Goal: Task Accomplishment & Management: Manage account settings

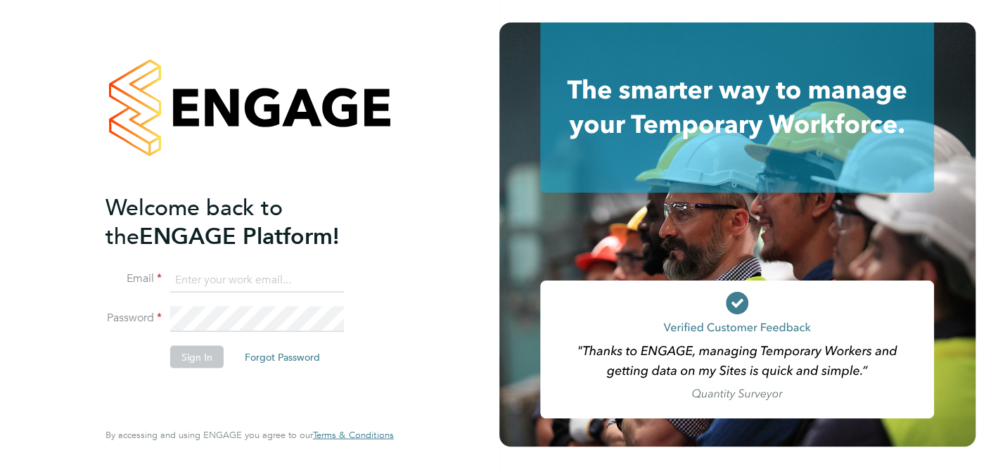
type input "csi.admin@uk.g4s.com"
click at [193, 356] on button "Sign In" at bounding box center [196, 356] width 53 height 23
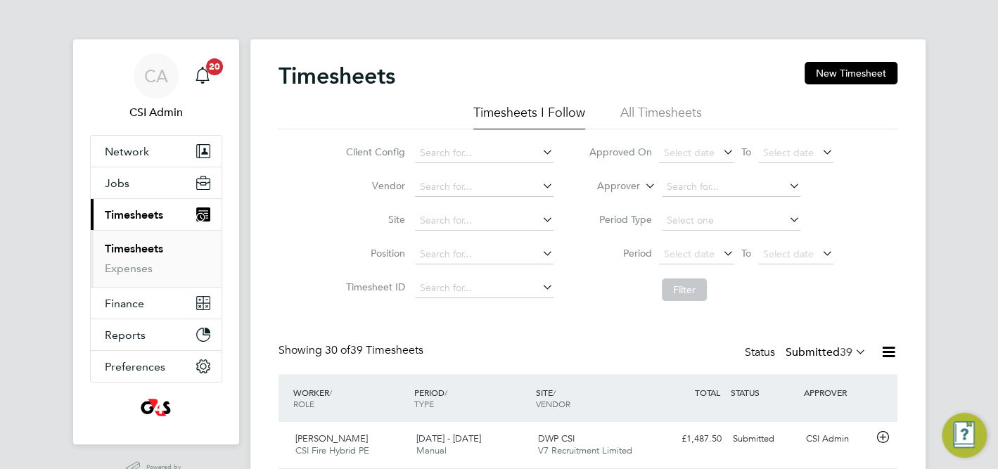
drag, startPoint x: 133, startPoint y: 243, endPoint x: 444, endPoint y: 197, distance: 314.8
click at [132, 243] on link "Timesheets" at bounding box center [134, 248] width 58 height 13
click at [455, 188] on input at bounding box center [484, 187] width 139 height 20
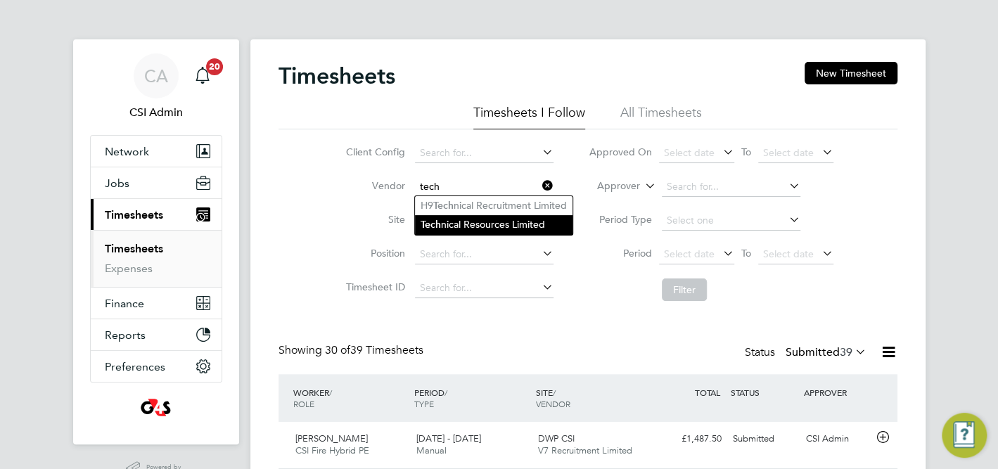
drag, startPoint x: 488, startPoint y: 223, endPoint x: 548, endPoint y: 230, distance: 60.2
click at [488, 223] on li "Tech nical Resources Limited" at bounding box center [494, 224] width 158 height 19
type input "Technical Resources Limited"
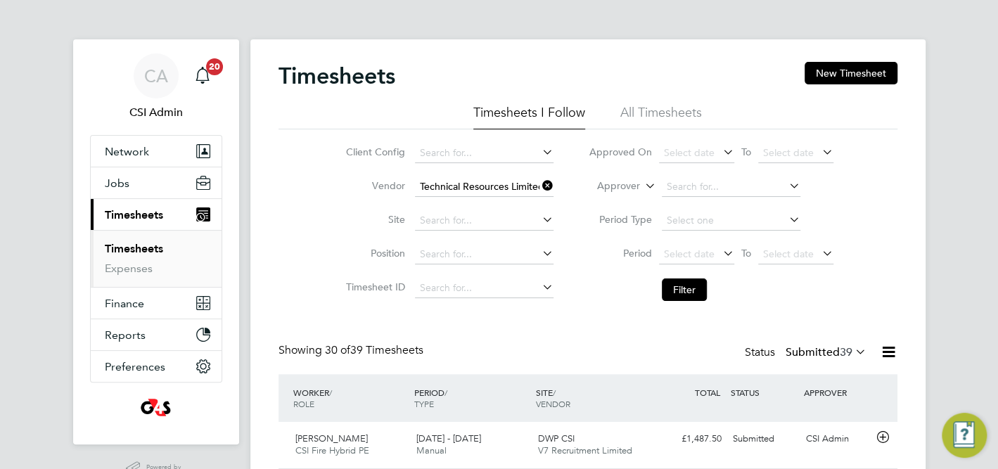
click at [685, 290] on button "Filter" at bounding box center [684, 289] width 45 height 23
click at [143, 269] on link "Expenses" at bounding box center [129, 268] width 48 height 13
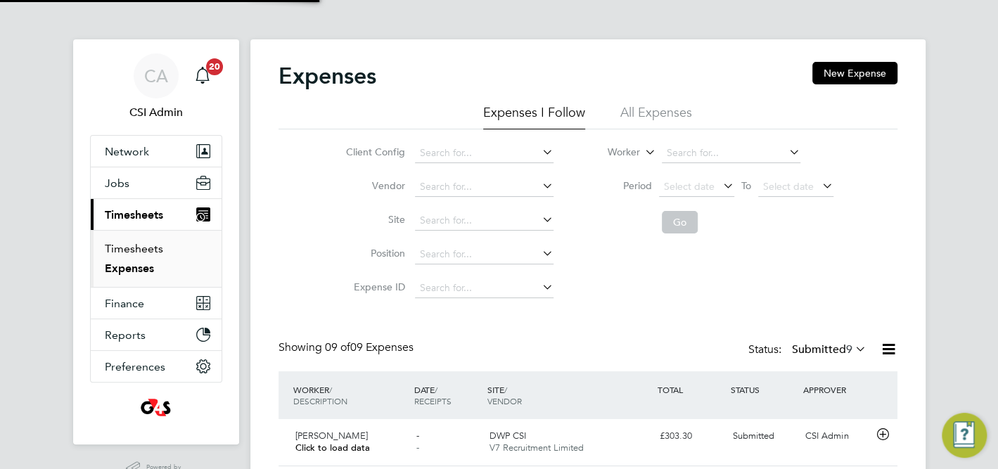
click at [131, 248] on link "Timesheets" at bounding box center [134, 248] width 58 height 13
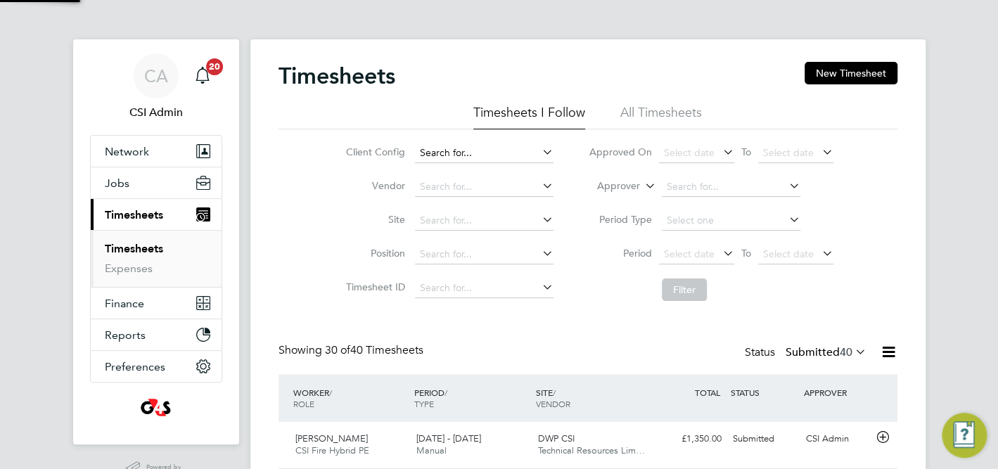
click at [472, 155] on input at bounding box center [484, 153] width 139 height 20
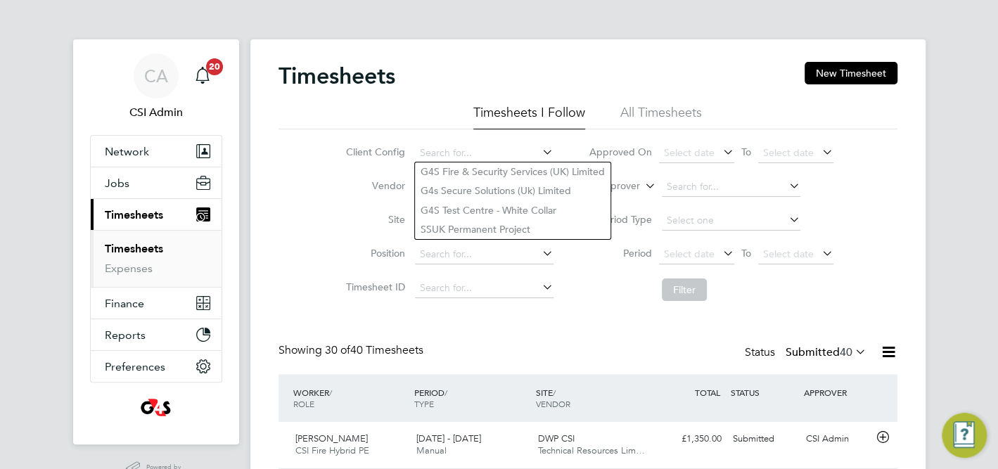
click at [349, 231] on li "Site" at bounding box center [447, 221] width 247 height 34
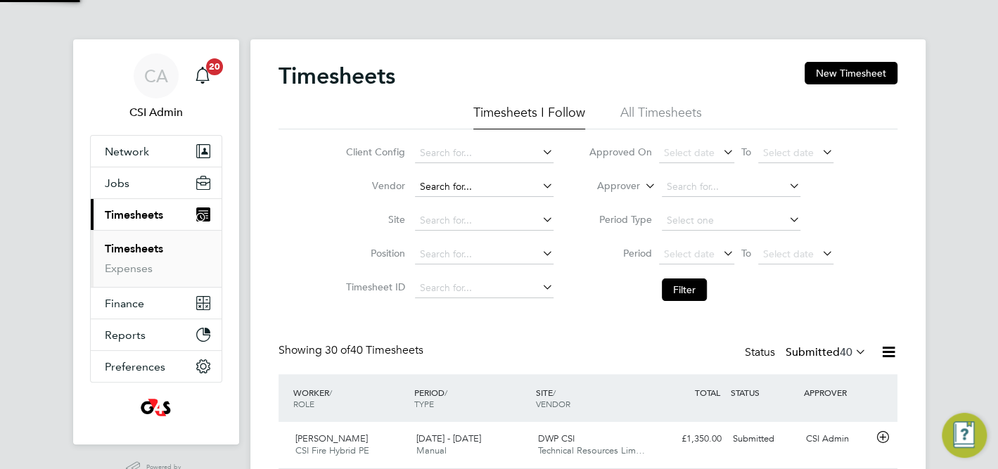
click at [451, 187] on input at bounding box center [484, 187] width 139 height 20
click at [455, 202] on li "V7 Recruitment Limited" at bounding box center [484, 205] width 139 height 19
type input "V7 Recruitment Limited"
click at [695, 288] on button "Filter" at bounding box center [684, 289] width 45 height 23
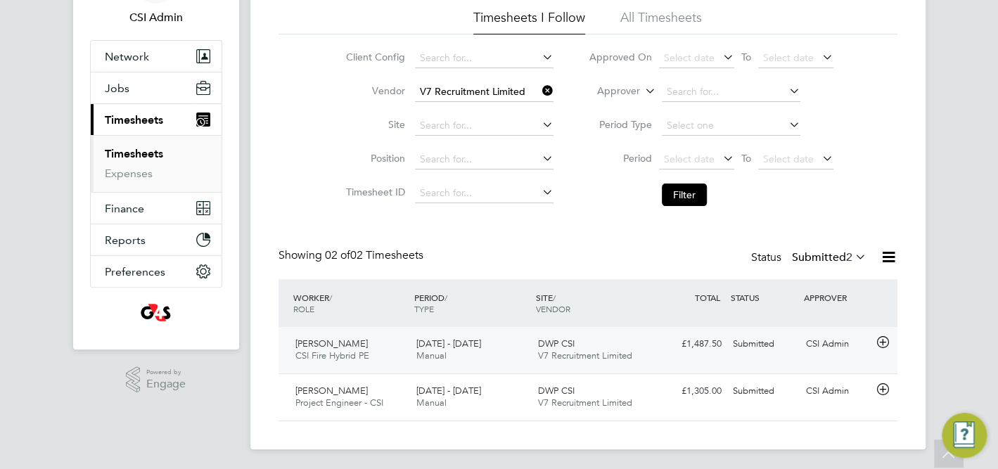
drag, startPoint x: 587, startPoint y: 344, endPoint x: 695, endPoint y: 345, distance: 107.6
click at [588, 344] on div "DWP CSI V7 Recruitment Limited" at bounding box center [593, 350] width 122 height 35
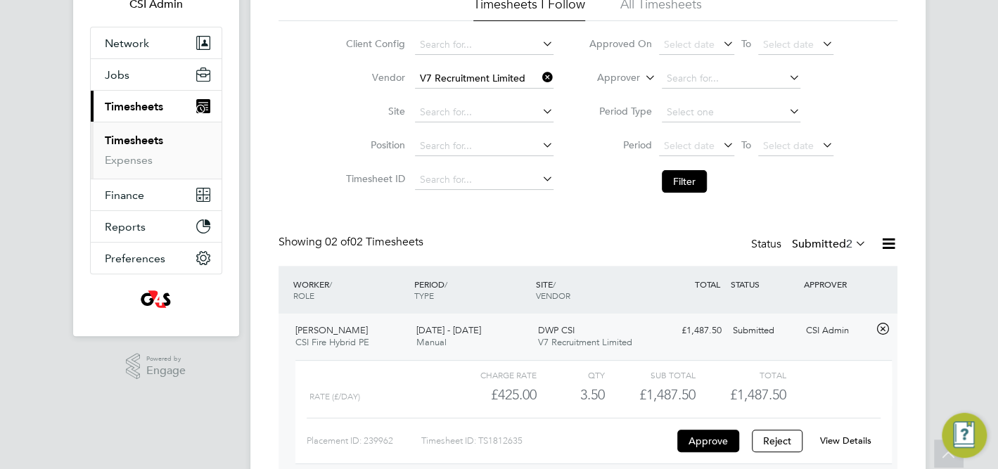
click at [852, 439] on link "View Details" at bounding box center [845, 441] width 51 height 12
click at [142, 160] on link "Expenses" at bounding box center [129, 159] width 48 height 13
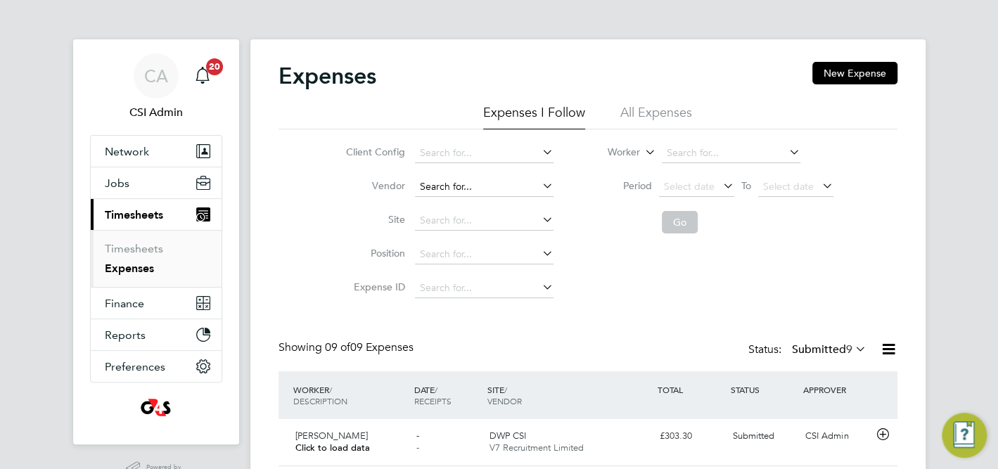
click at [447, 186] on input at bounding box center [484, 187] width 139 height 20
click at [452, 198] on li "V7 Recruitment Limited" at bounding box center [484, 205] width 139 height 19
type input "V7 Recruitment Limited"
click at [675, 225] on button "Go" at bounding box center [680, 222] width 36 height 23
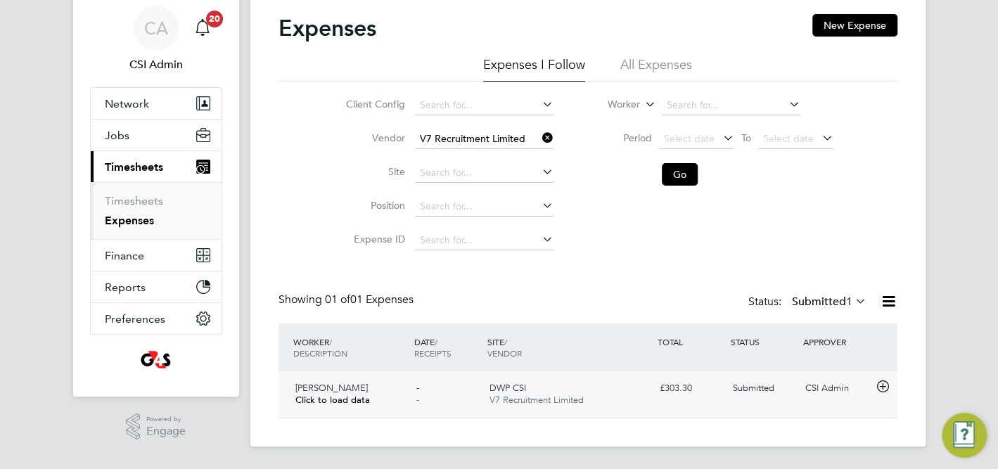
drag, startPoint x: 591, startPoint y: 398, endPoint x: 709, endPoint y: 397, distance: 118.1
click at [591, 398] on div "DWP CSI V7 Recruitment Limited" at bounding box center [569, 394] width 170 height 35
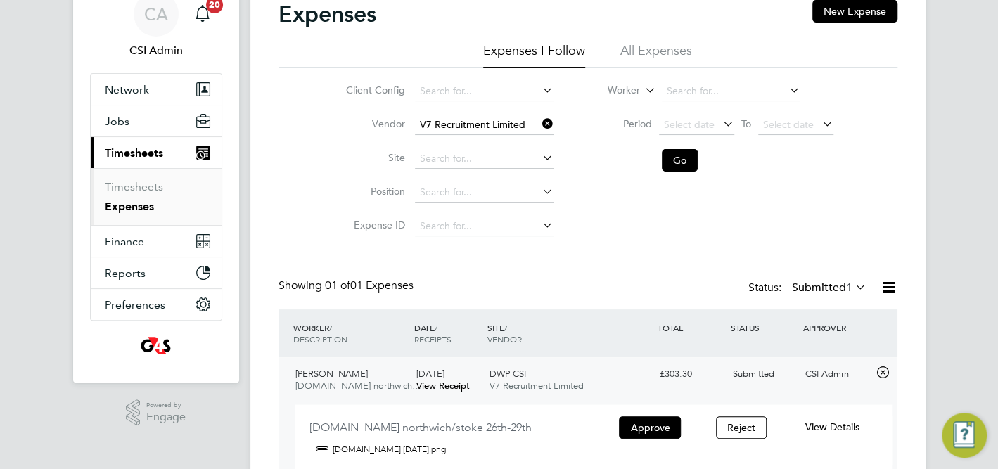
click at [837, 425] on span "View Details" at bounding box center [831, 426] width 54 height 13
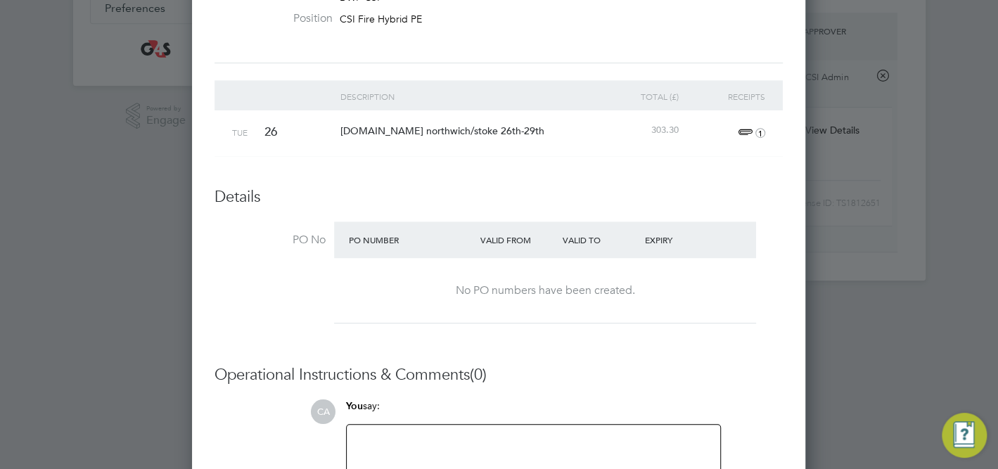
click at [740, 130] on span "1" at bounding box center [749, 132] width 31 height 17
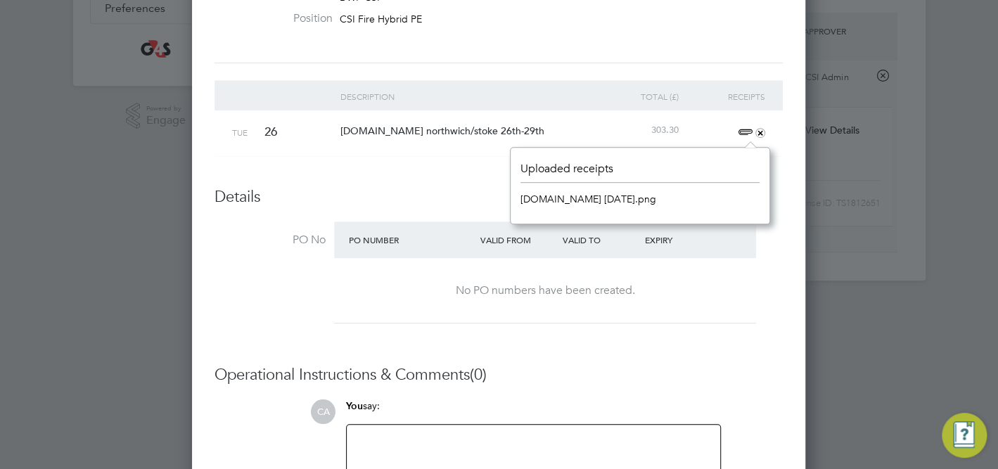
click at [591, 197] on link "[DOMAIN_NAME] [DATE].png" at bounding box center [588, 198] width 136 height 21
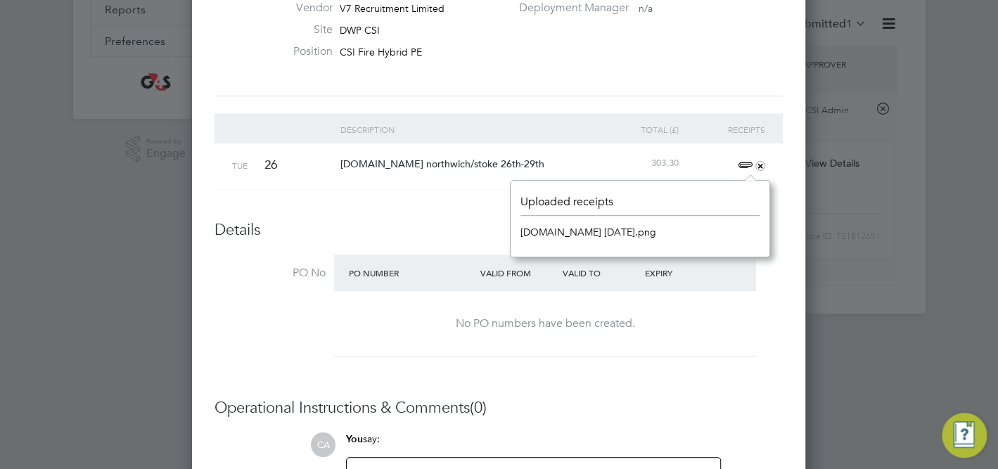
scroll to position [162, 0]
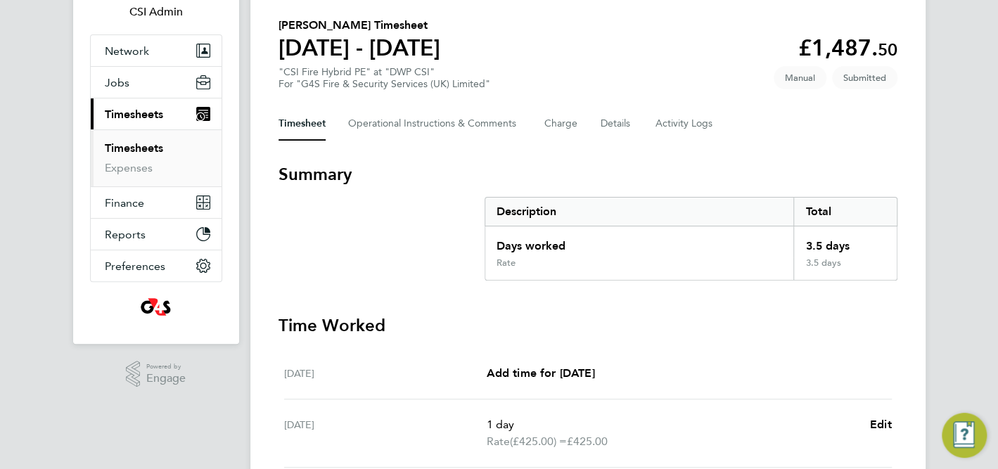
scroll to position [94, 0]
